Goal: Task Accomplishment & Management: Manage account settings

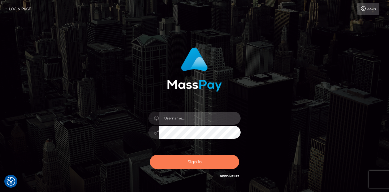
type input "vlad"
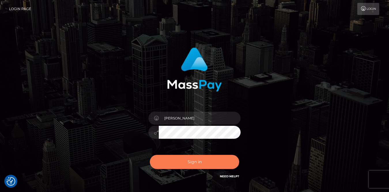
click at [199, 157] on button "Sign in" at bounding box center [194, 162] width 89 height 14
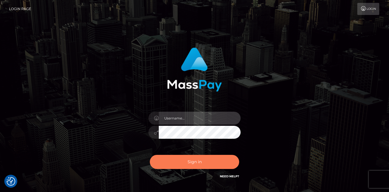
type input "vlad"
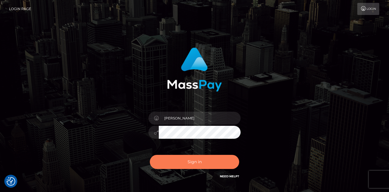
click at [193, 166] on button "Sign in" at bounding box center [194, 162] width 89 height 14
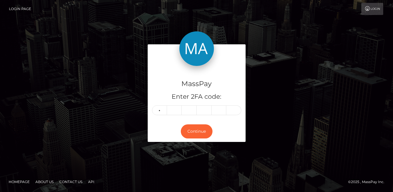
type input "3"
type input "1"
type input "2"
type input "1"
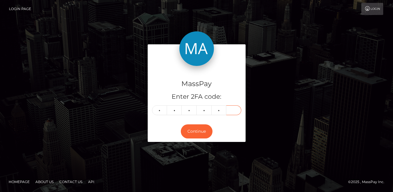
type input "4"
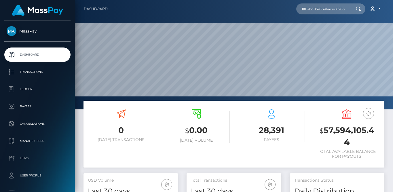
scroll to position [102, 95]
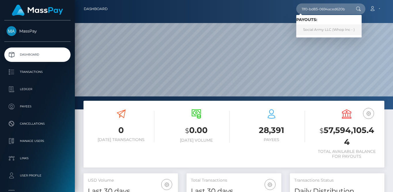
type input "2b7267c3-961c-11f0-bd85-0694aced620b"
click at [322, 30] on link "Social Army LLC (Whop Inc - )" at bounding box center [328, 29] width 65 height 11
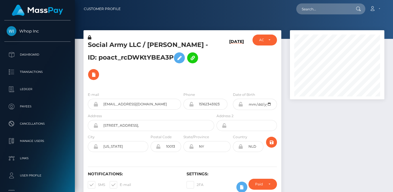
scroll to position [69, 95]
paste input "2b7267c3-961c-11f0-bd85-0694aced620b"
type input "2b7267c3-961c-11f0-bd85-0694aced620b"
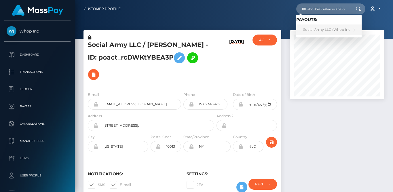
scroll to position [0, 0]
click at [330, 25] on link "Social Army LLC (Whop Inc - )" at bounding box center [328, 29] width 65 height 11
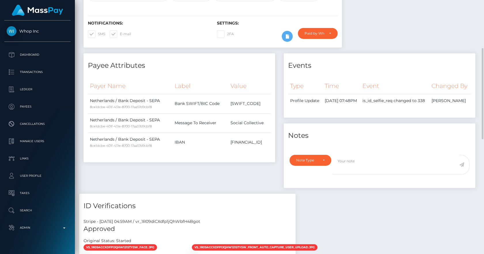
scroll to position [67, 0]
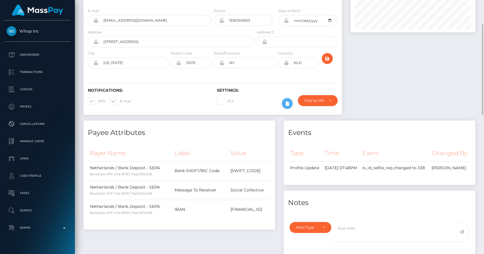
click at [286, 63] on icon at bounding box center [286, 63] width 5 height 5
click at [297, 61] on input "NLD" at bounding box center [304, 62] width 30 height 11
click at [303, 61] on input "NLD" at bounding box center [304, 62] width 30 height 11
type input "[GEOGRAPHIC_DATA]"
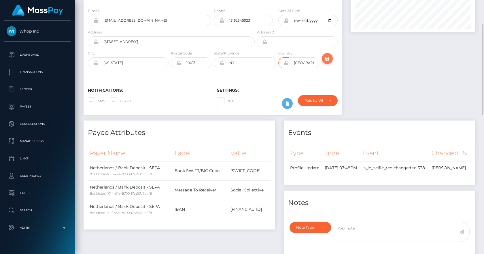
click at [329, 62] on icon "submit" at bounding box center [327, 58] width 7 height 7
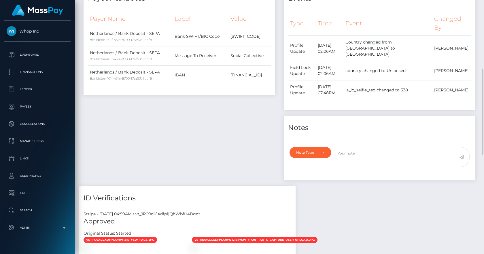
scroll to position [336, 0]
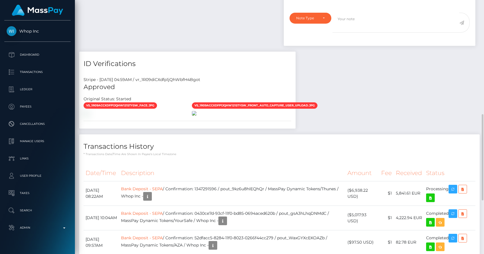
click at [196, 116] on img at bounding box center [194, 113] width 5 height 5
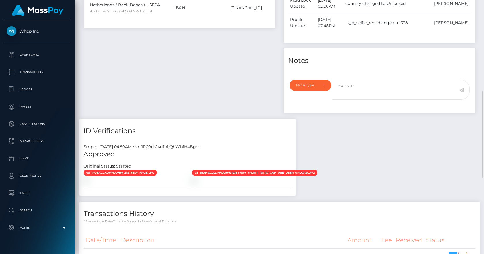
scroll to position [403, 0]
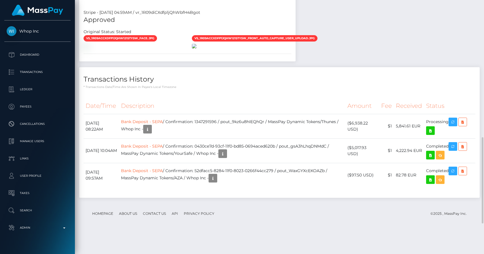
click at [196, 46] on img at bounding box center [194, 46] width 5 height 5
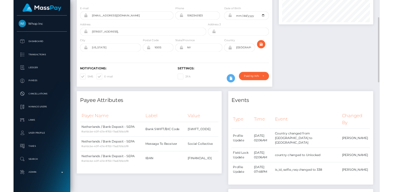
scroll to position [0, 0]
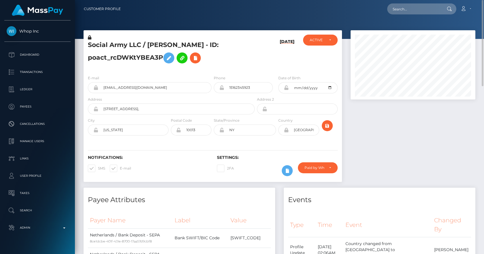
click at [286, 86] on icon at bounding box center [286, 87] width 5 height 5
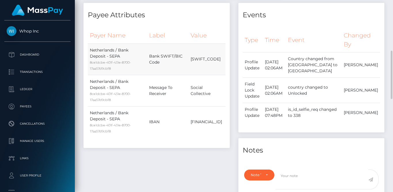
scroll to position [67, 0]
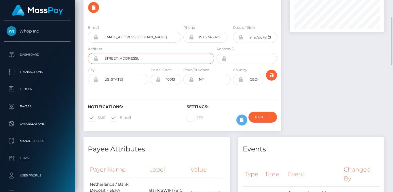
drag, startPoint x: 141, startPoint y: 43, endPoint x: 99, endPoint y: 45, distance: 43.0
click at [99, 53] on input "[STREET_ADDRESS]," at bounding box center [156, 58] width 116 height 11
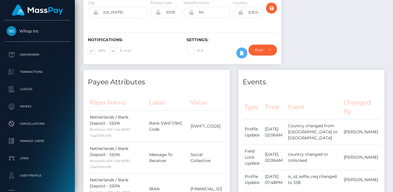
scroll to position [269, 0]
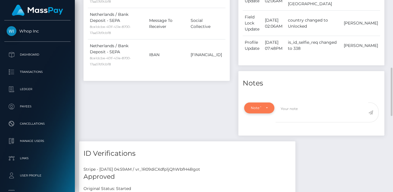
click at [270, 103] on div "Note Type" at bounding box center [259, 108] width 30 height 11
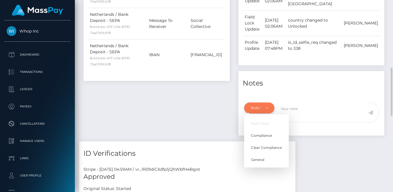
scroll to position [69, 95]
click at [261, 130] on link "Compliance" at bounding box center [266, 135] width 45 height 11
select select "COMPLIANCE"
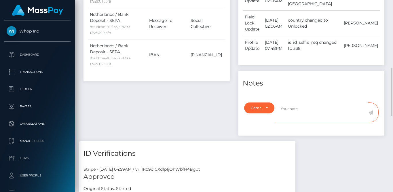
click at [311, 103] on textarea at bounding box center [322, 113] width 93 height 20
paste textarea "https://social-army.io/"
type textarea "Company website is https://social-army.io/"
click at [372, 110] on icon at bounding box center [370, 112] width 5 height 5
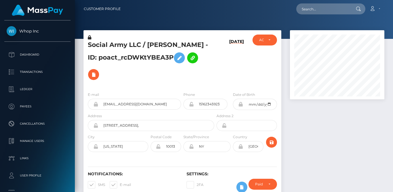
scroll to position [69, 95]
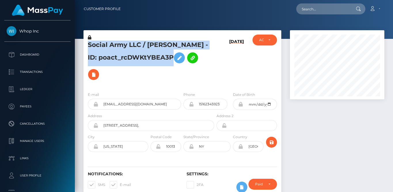
drag, startPoint x: 162, startPoint y: 54, endPoint x: 87, endPoint y: 44, distance: 76.2
click at [87, 44] on div "Social Army LLC / [PERSON_NAME] - ID: poact_rcDWKtYBEA3P" at bounding box center [150, 61] width 132 height 53
copy h5 "Social Army LLC / [PERSON_NAME] - ID: poact_rcDWKtYBEA3P"
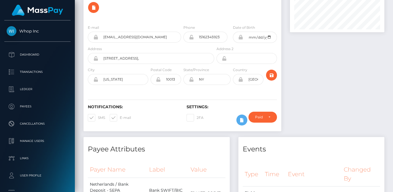
scroll to position [0, 0]
